Goal: Book appointment/travel/reservation

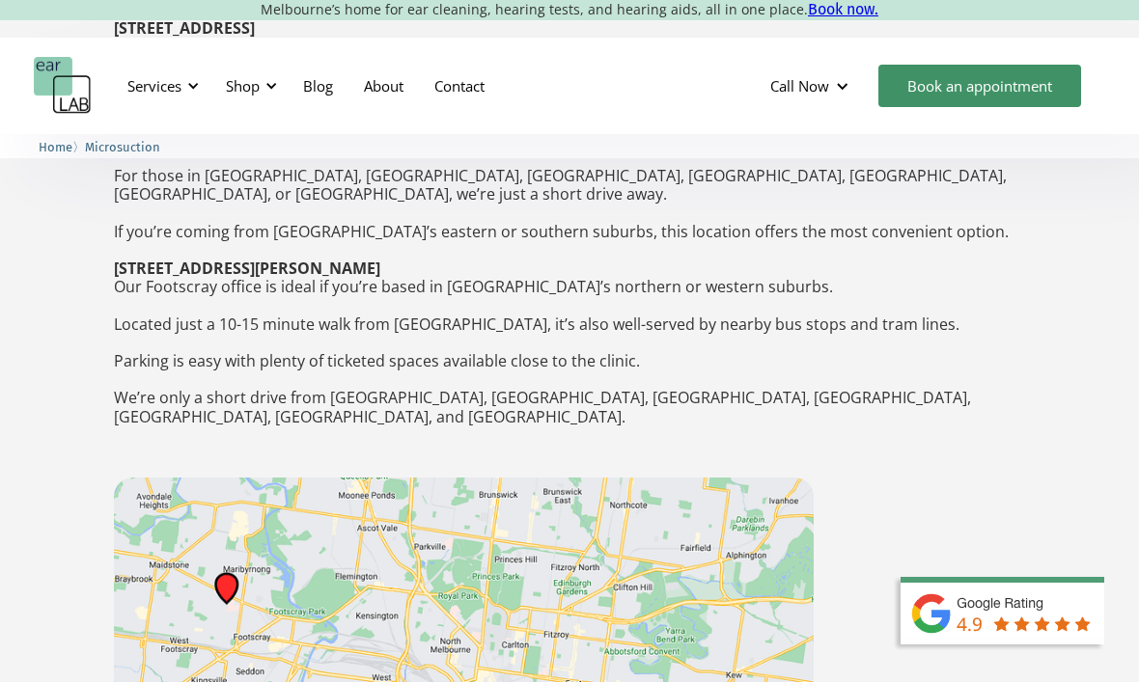
scroll to position [3225, 0]
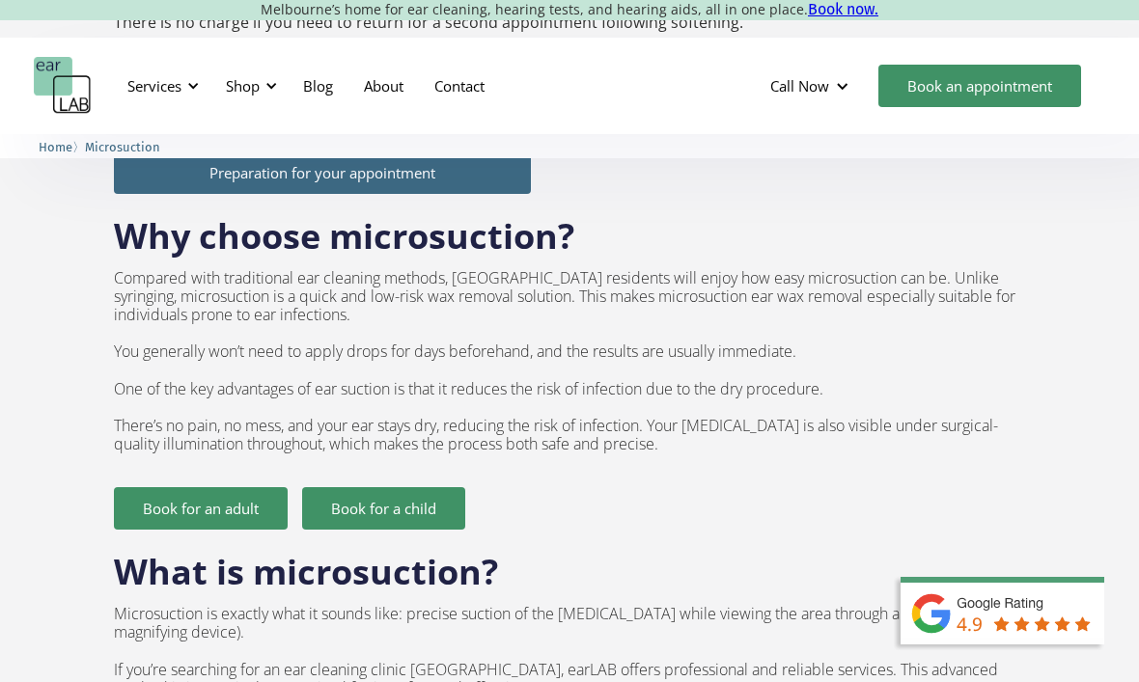
scroll to position [1126, 0]
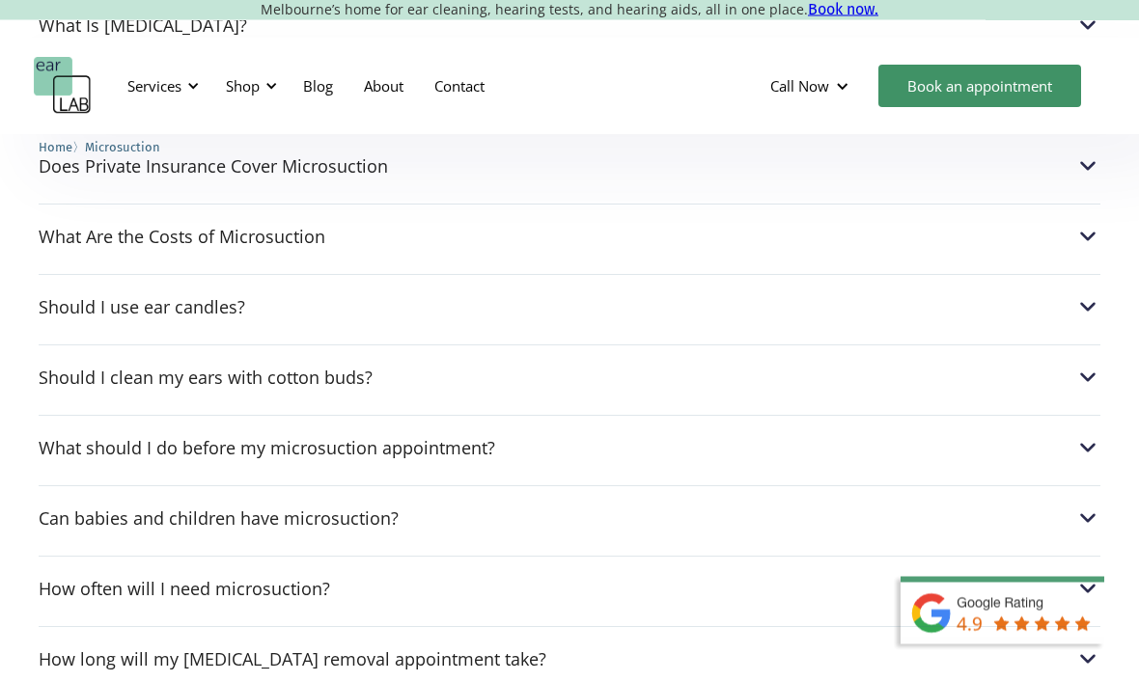
click at [134, 369] on div "Should I clean my ears with cotton buds?" at bounding box center [206, 378] width 334 height 19
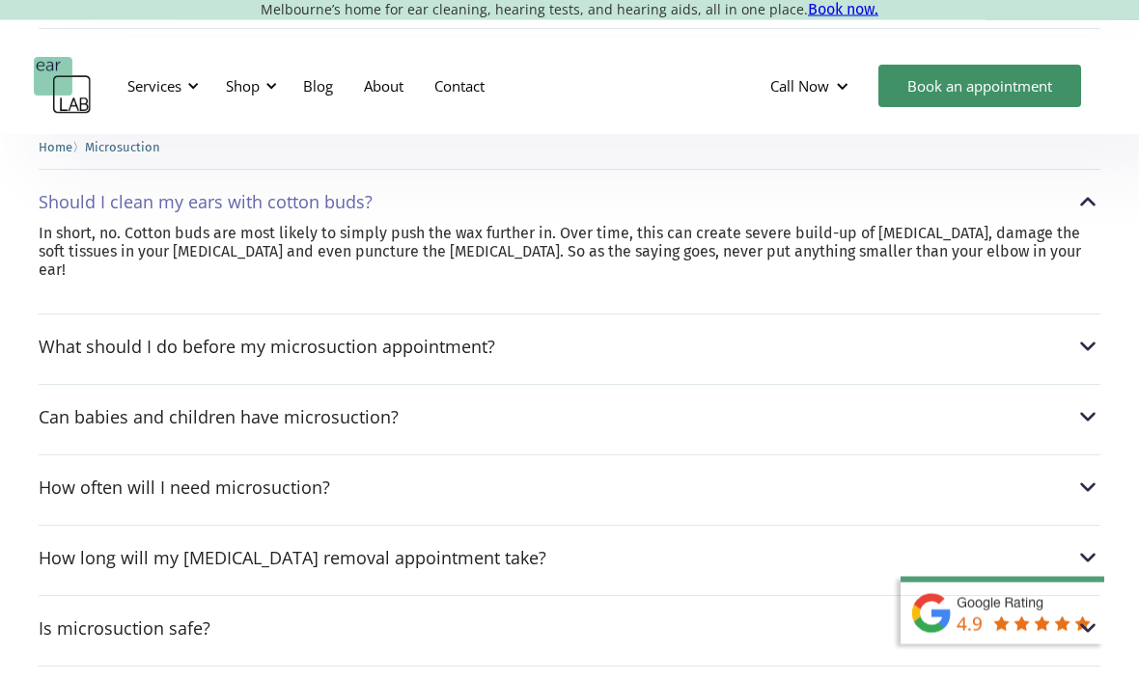
scroll to position [5561, 0]
click at [125, 619] on div "Is microsuction safe?" at bounding box center [125, 628] width 172 height 19
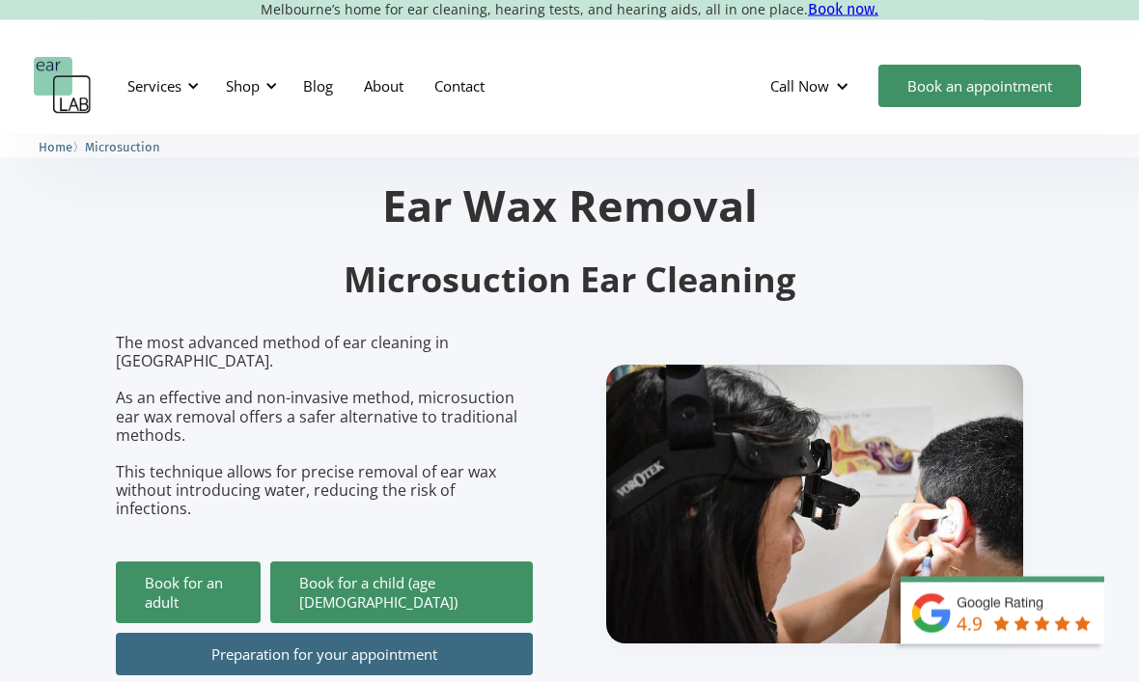
scroll to position [0, 0]
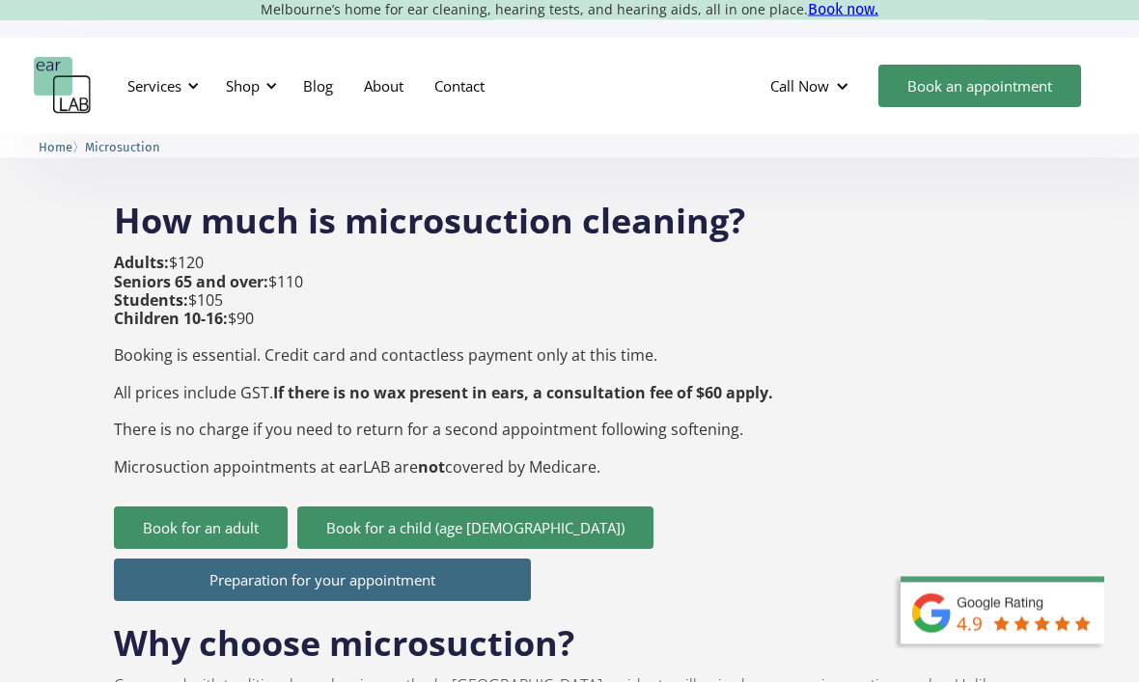
scroll to position [709, 0]
click at [184, 507] on link "Book for an adult" at bounding box center [201, 528] width 174 height 42
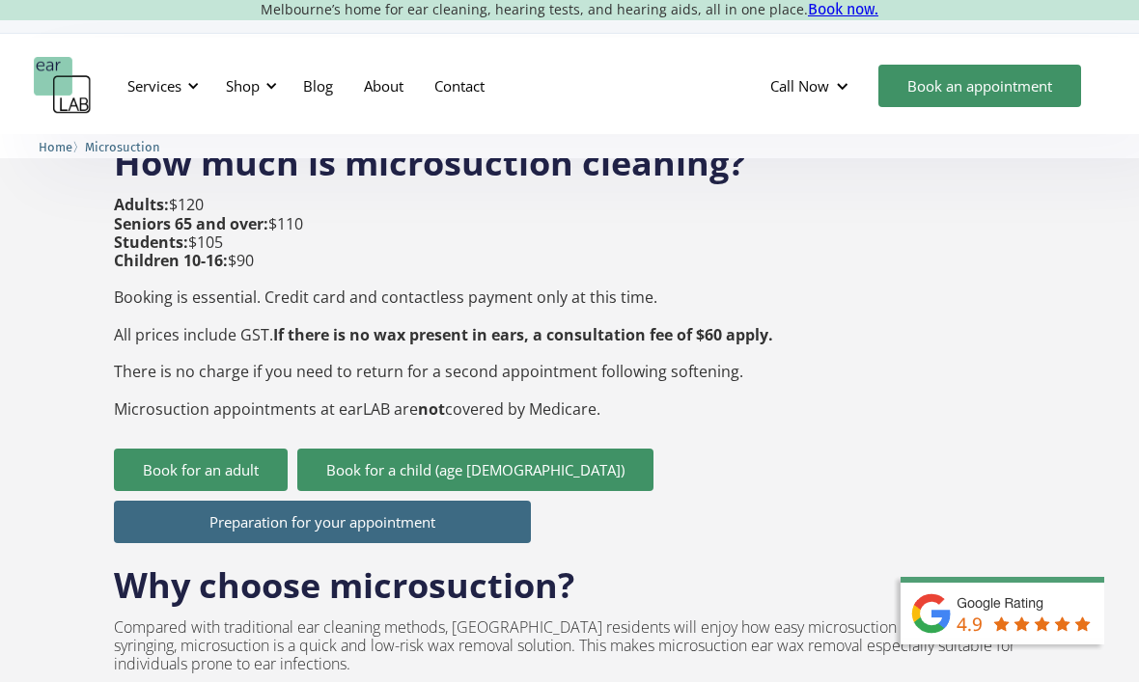
scroll to position [774, 0]
